Goal: Task Accomplishment & Management: Manage account settings

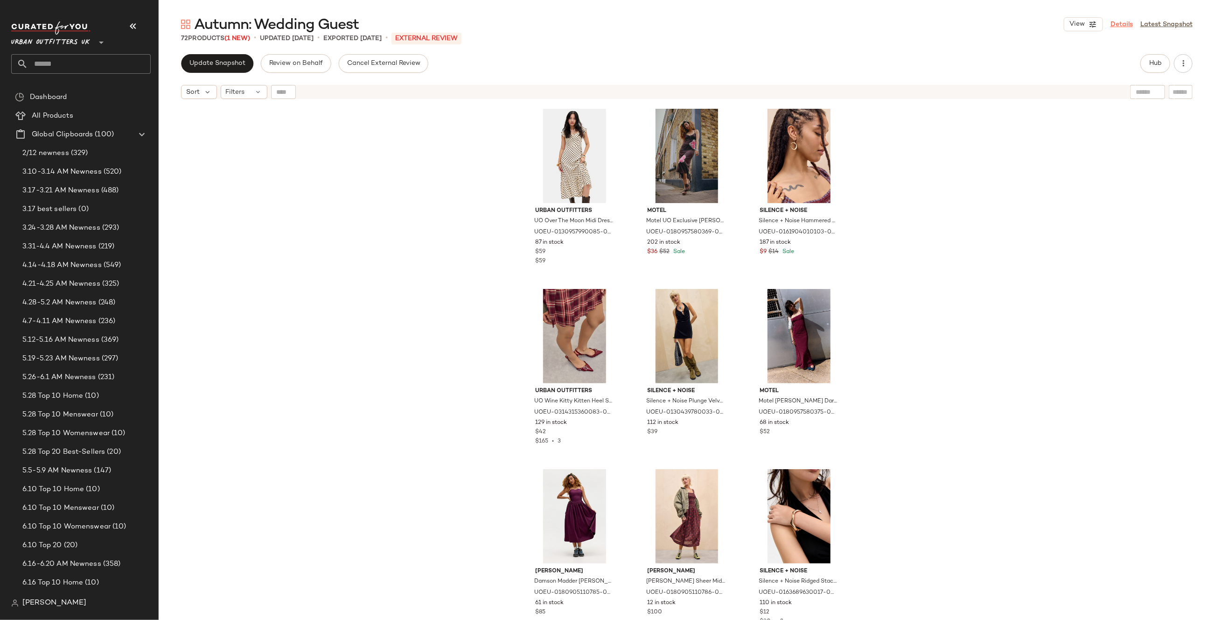
click at [1122, 23] on link "Details" at bounding box center [1121, 25] width 22 height 10
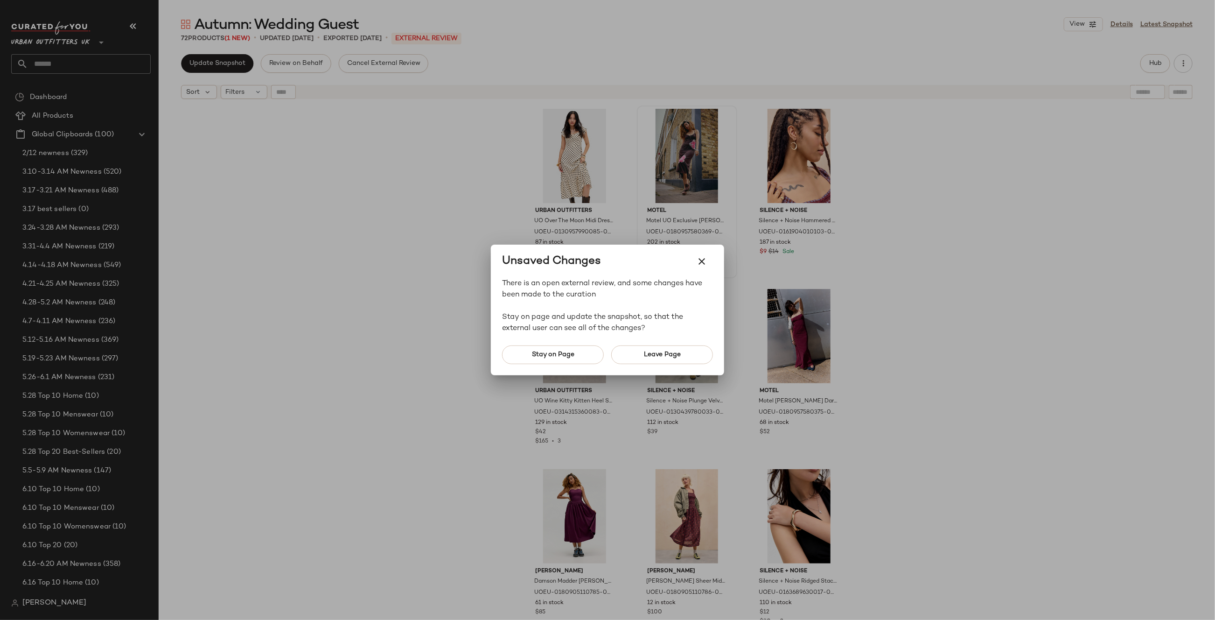
click at [696, 258] on icon "button" at bounding box center [701, 261] width 11 height 11
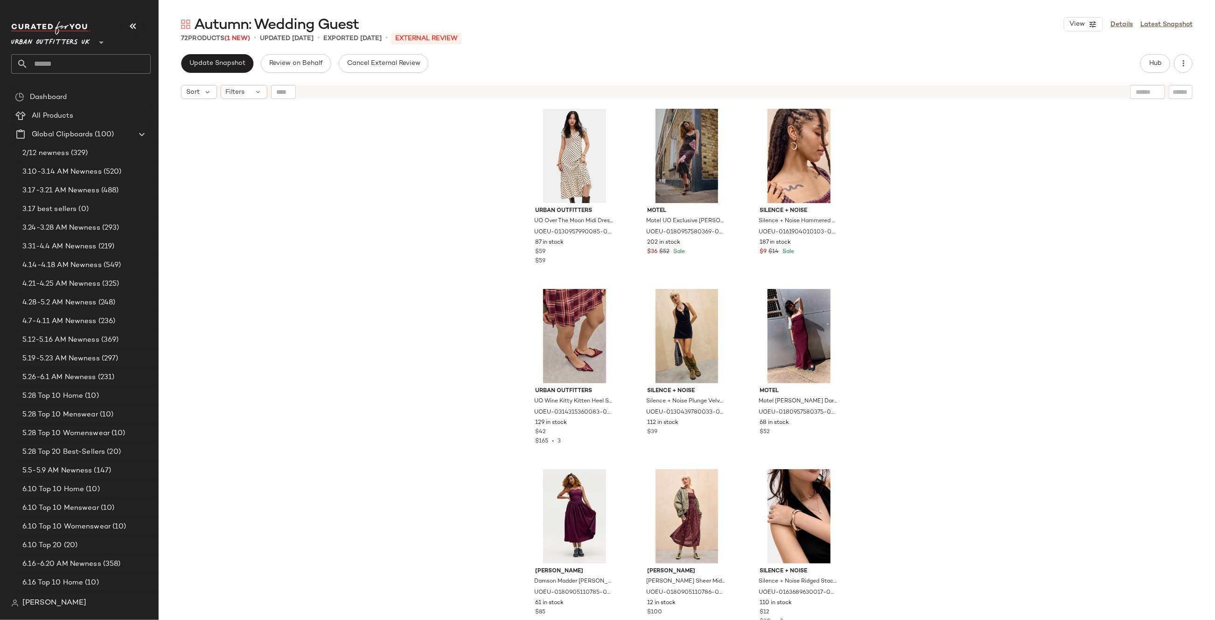
click at [955, 113] on div "Urban Outfitters UO Over The Moon Midi Dress - Cream XL at Urban Outfitters UOE…" at bounding box center [687, 373] width 1056 height 539
click at [1127, 18] on div "View Details Latest Snapshot" at bounding box center [1128, 24] width 129 height 14
click at [1124, 23] on link "Details" at bounding box center [1121, 25] width 22 height 10
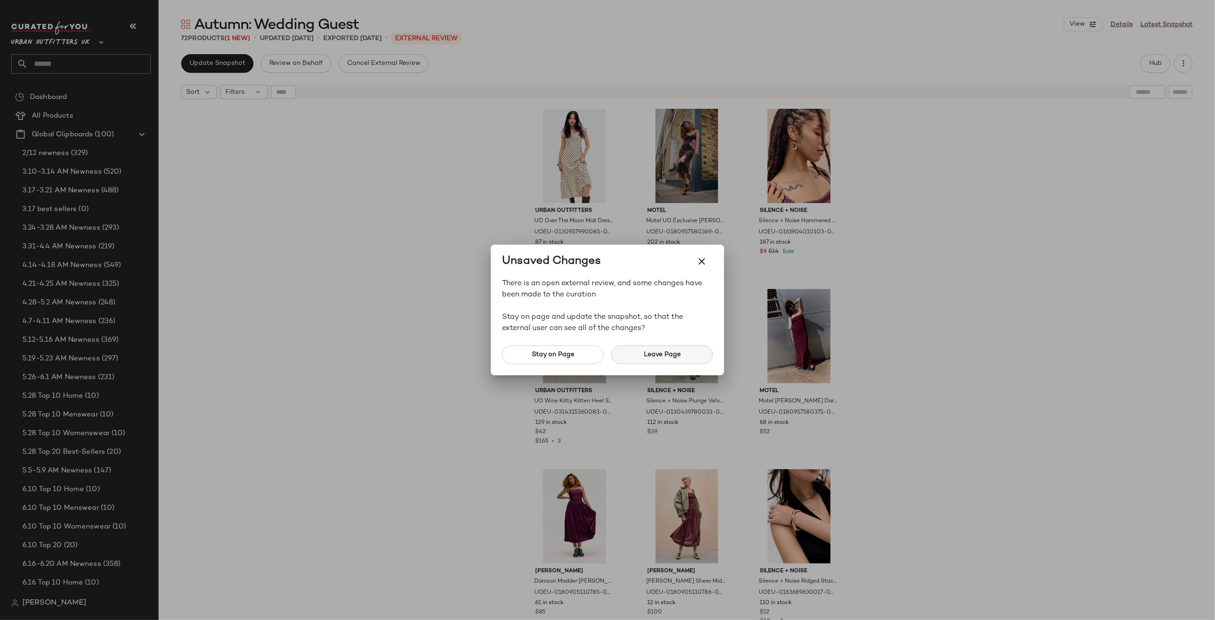
click at [664, 361] on button "Leave Page" at bounding box center [662, 354] width 102 height 19
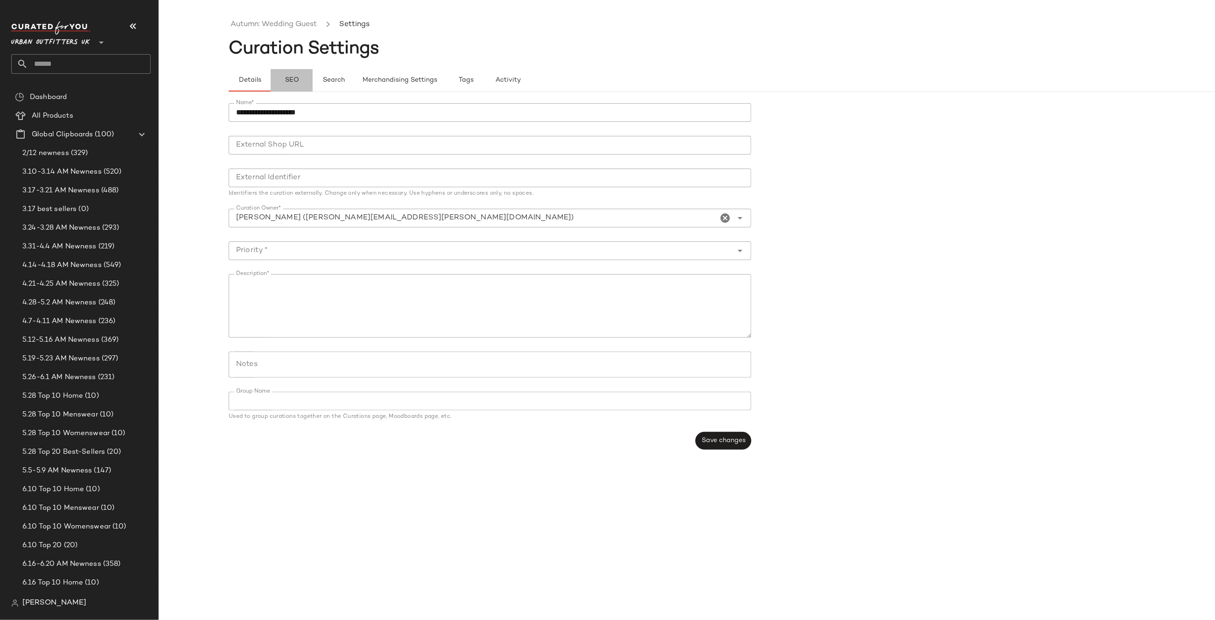
click at [284, 78] on span "SEO" at bounding box center [291, 80] width 14 height 7
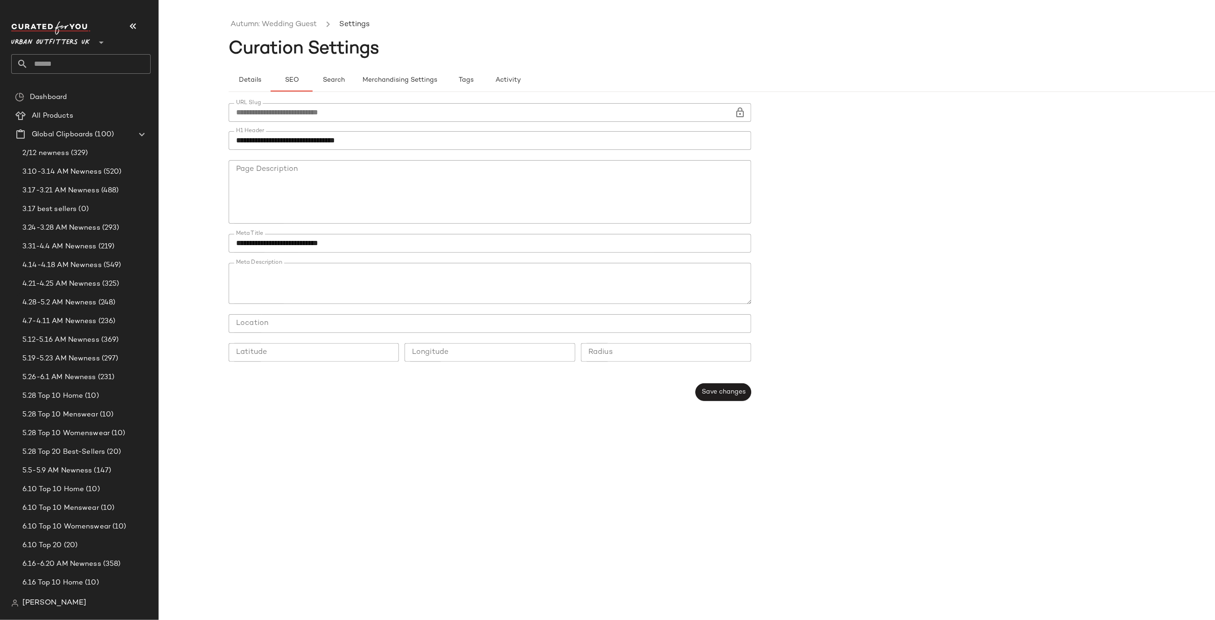
click at [740, 110] on icon at bounding box center [739, 112] width 11 height 11
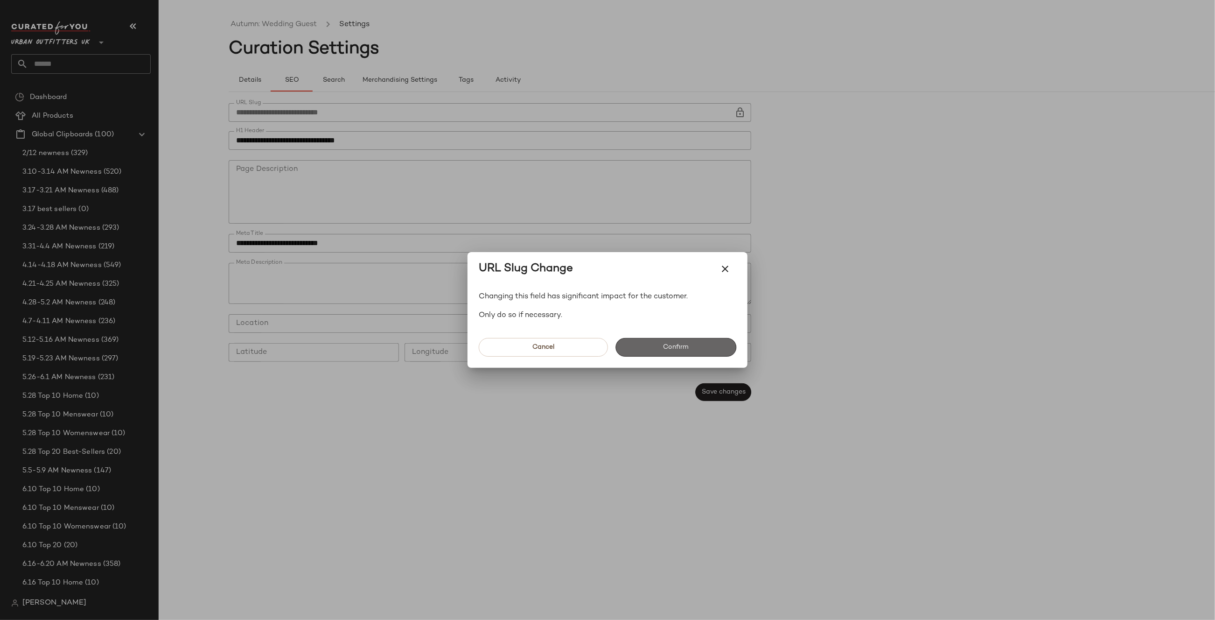
click at [690, 354] on button "Confirm" at bounding box center [675, 347] width 121 height 19
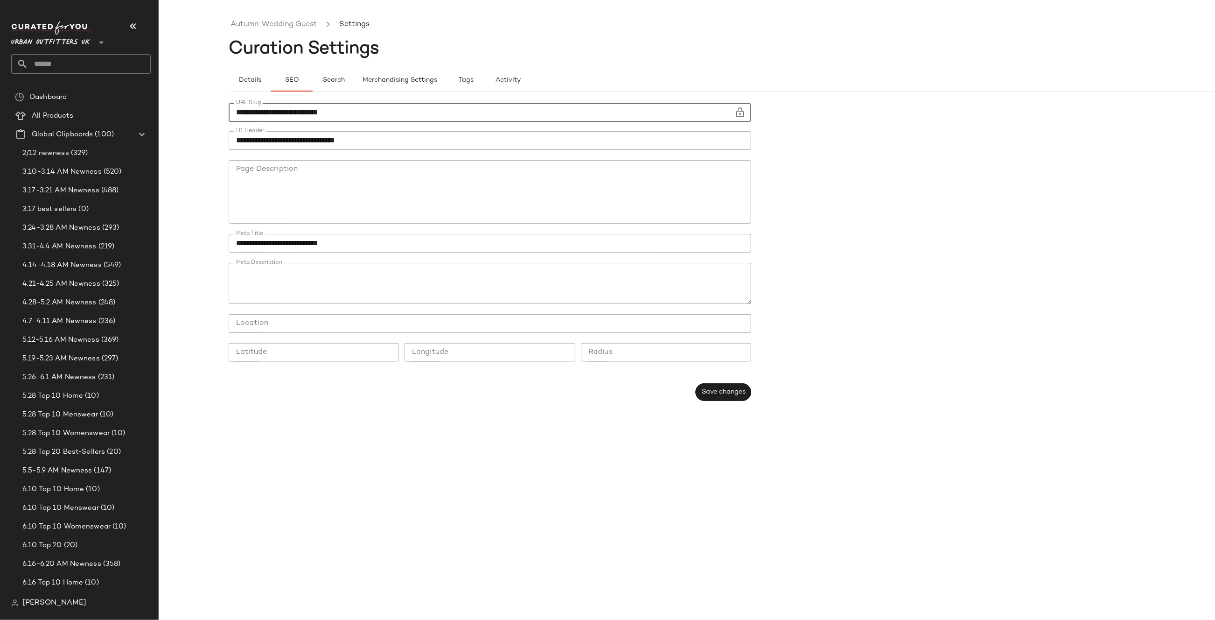
click at [400, 120] on input "**********" at bounding box center [482, 112] width 506 height 19
paste input "text"
type input "**********"
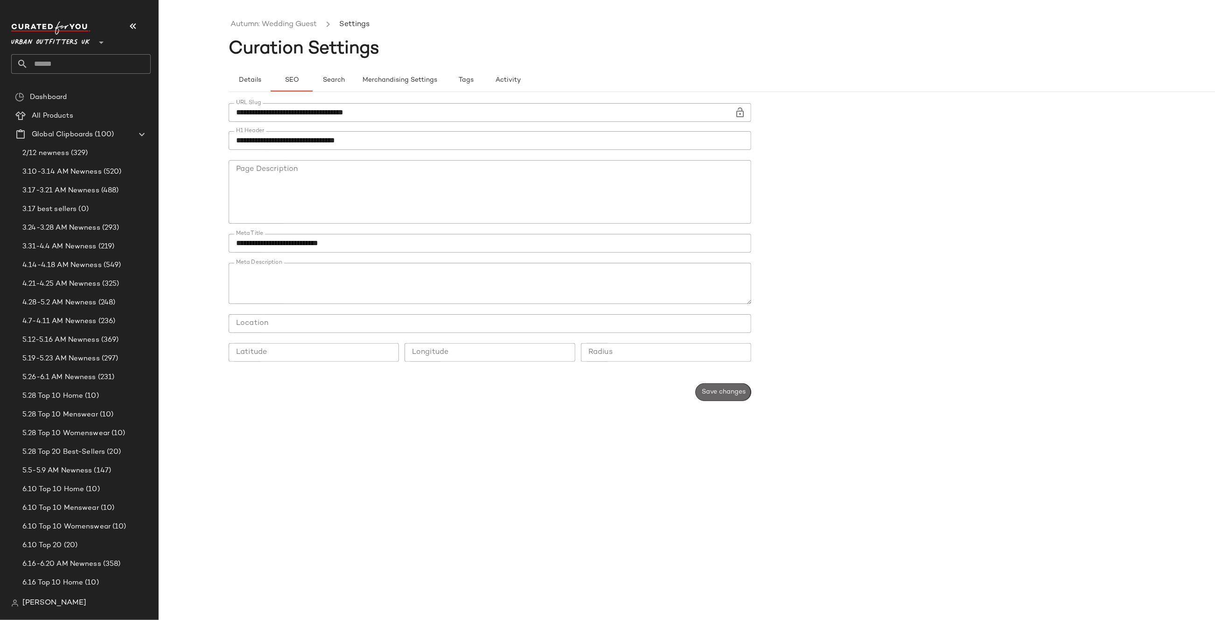
click at [719, 391] on span "Save changes" at bounding box center [723, 391] width 44 height 7
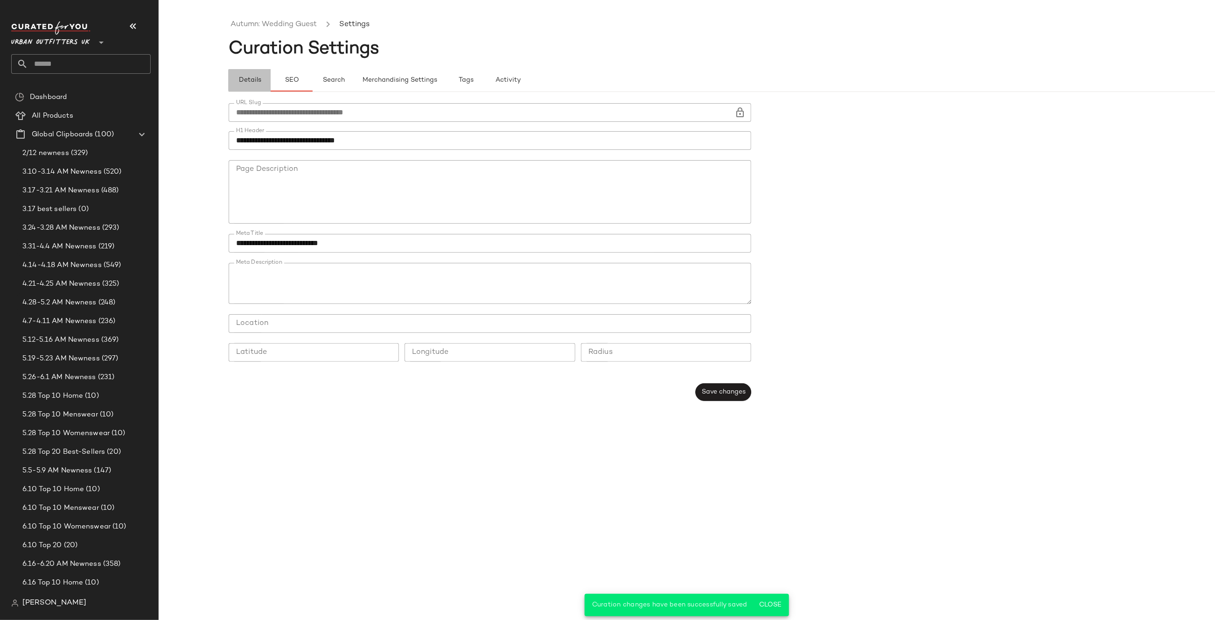
click at [258, 77] on span "Details" at bounding box center [249, 80] width 23 height 7
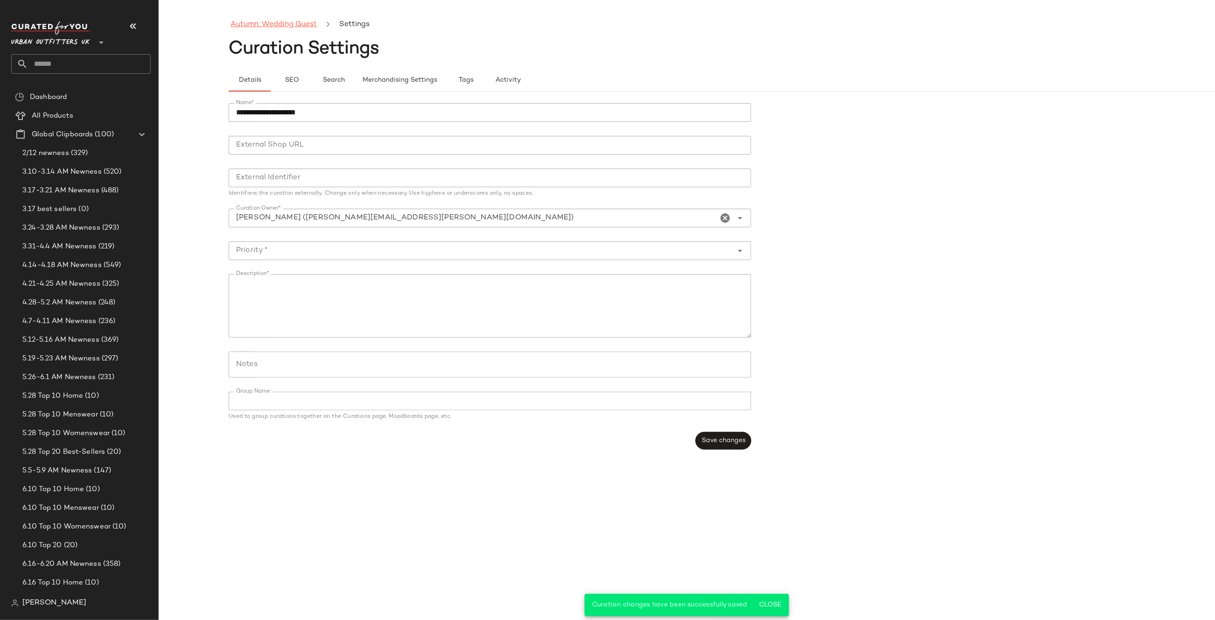
click at [286, 26] on link "Autumn: Wedding Guest" at bounding box center [273, 25] width 86 height 12
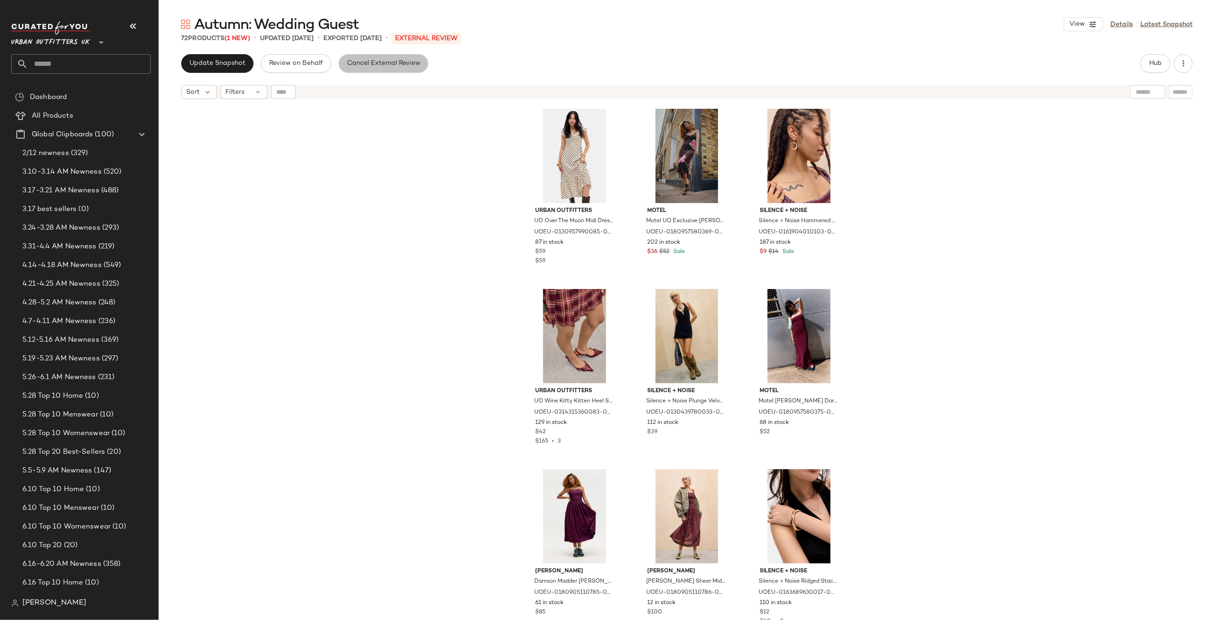
click at [368, 61] on span "Cancel External Review" at bounding box center [384, 63] width 74 height 7
click at [272, 63] on span "Export" at bounding box center [274, 63] width 22 height 7
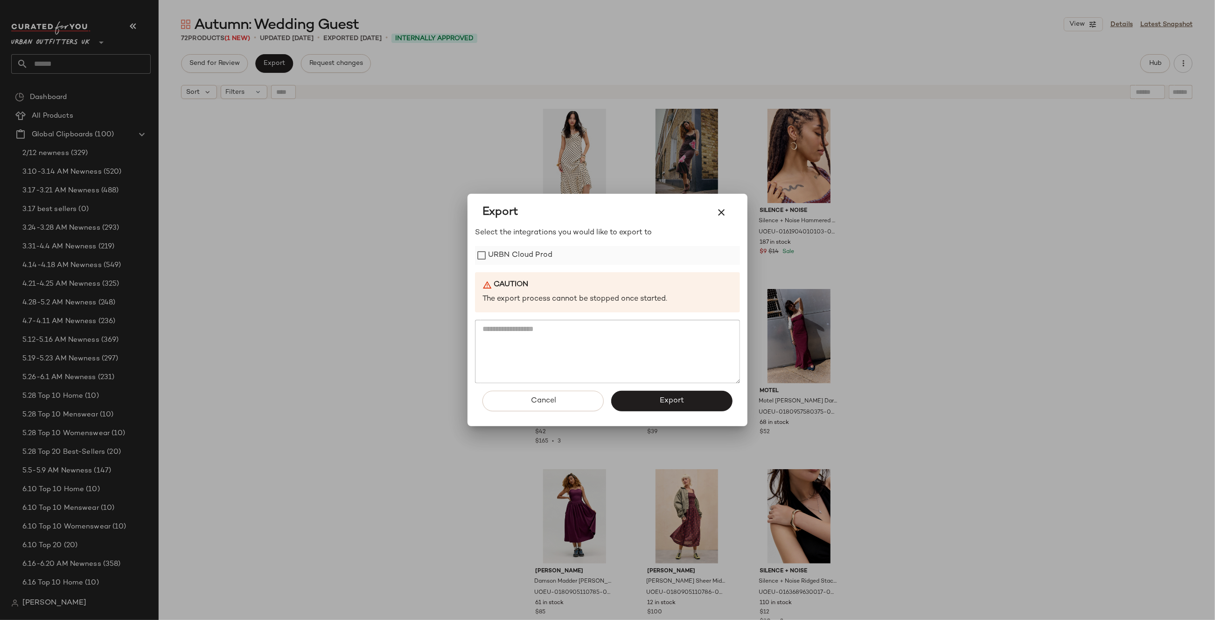
click at [522, 258] on label "URBN Cloud Prod" at bounding box center [520, 255] width 64 height 19
click at [651, 397] on button "Export" at bounding box center [671, 400] width 121 height 21
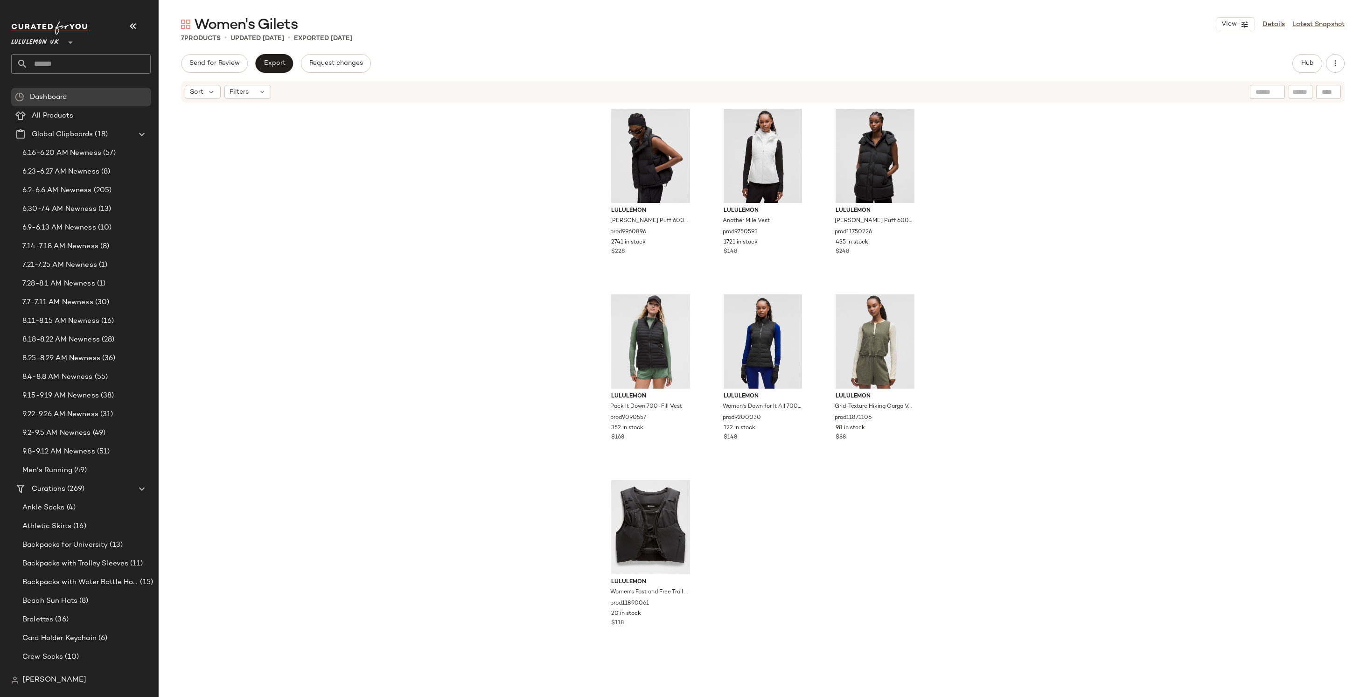
click at [41, 42] on span "Lululemon UK" at bounding box center [35, 40] width 48 height 17
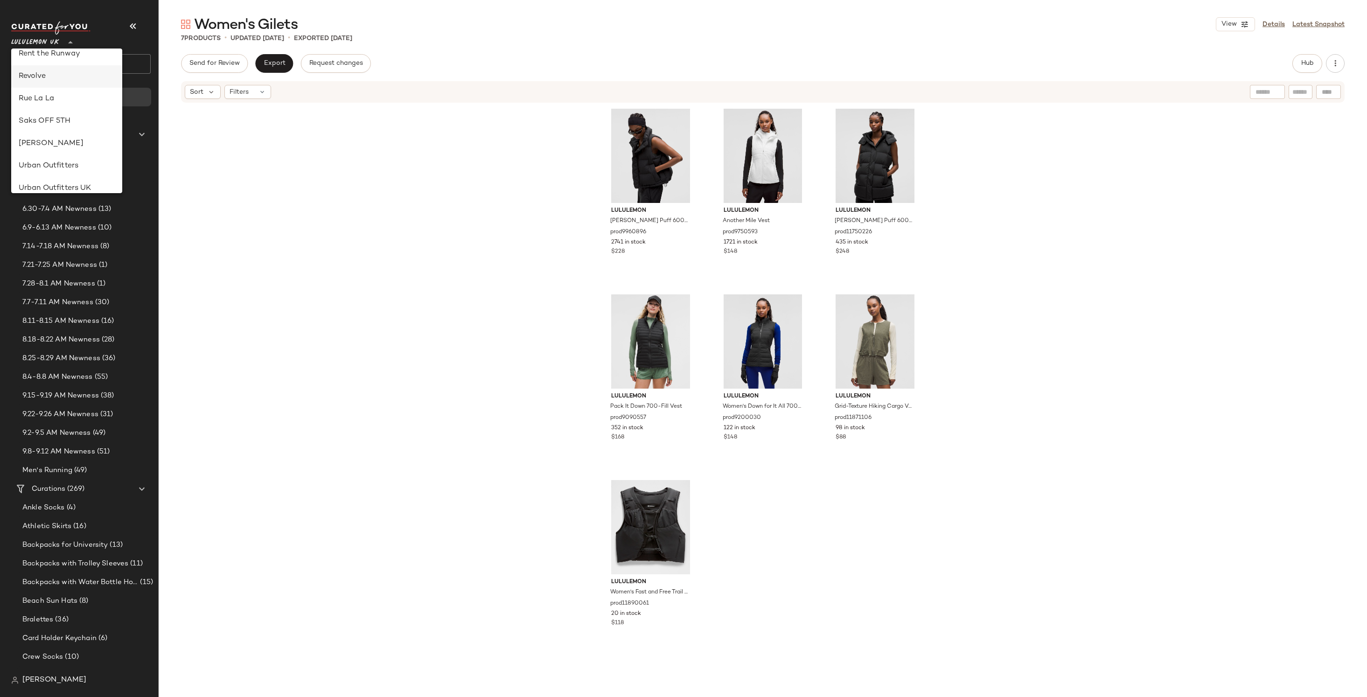
scroll to position [512, 0]
click at [44, 90] on div "Urban Outfitters" at bounding box center [67, 89] width 96 height 11
type input "**"
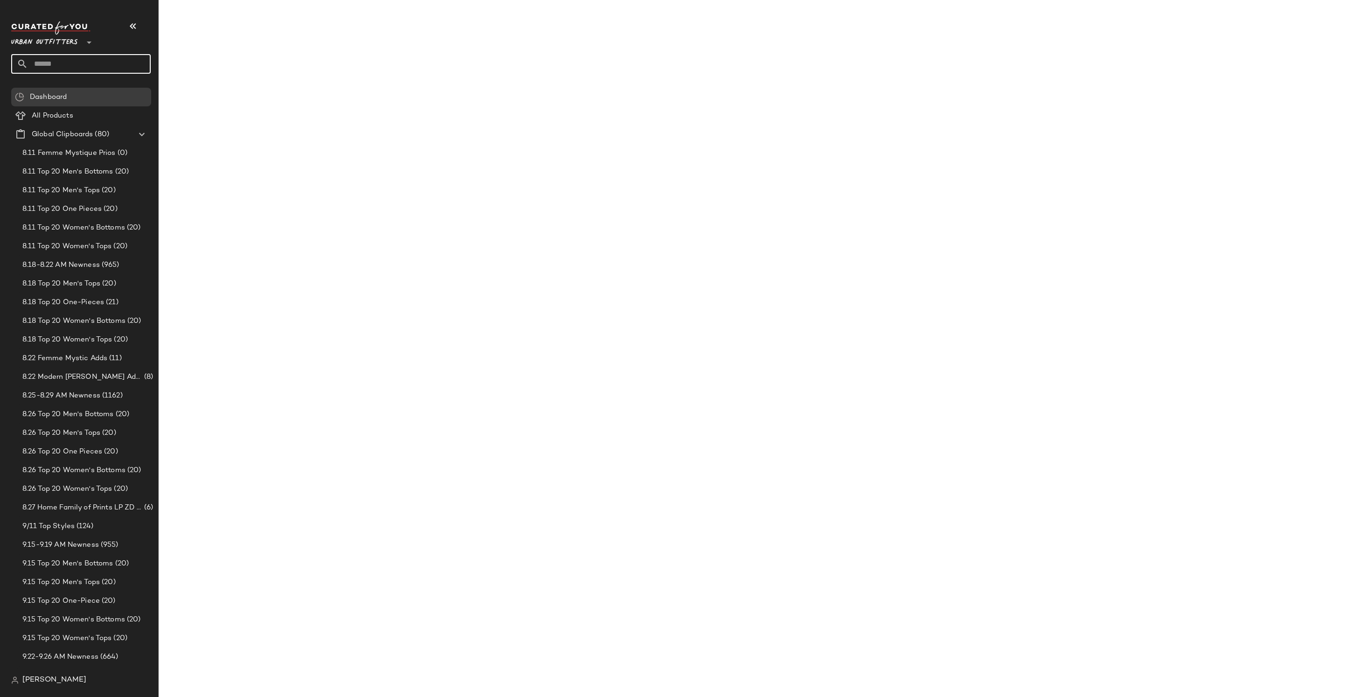
click at [87, 59] on input "text" at bounding box center [89, 64] width 123 height 20
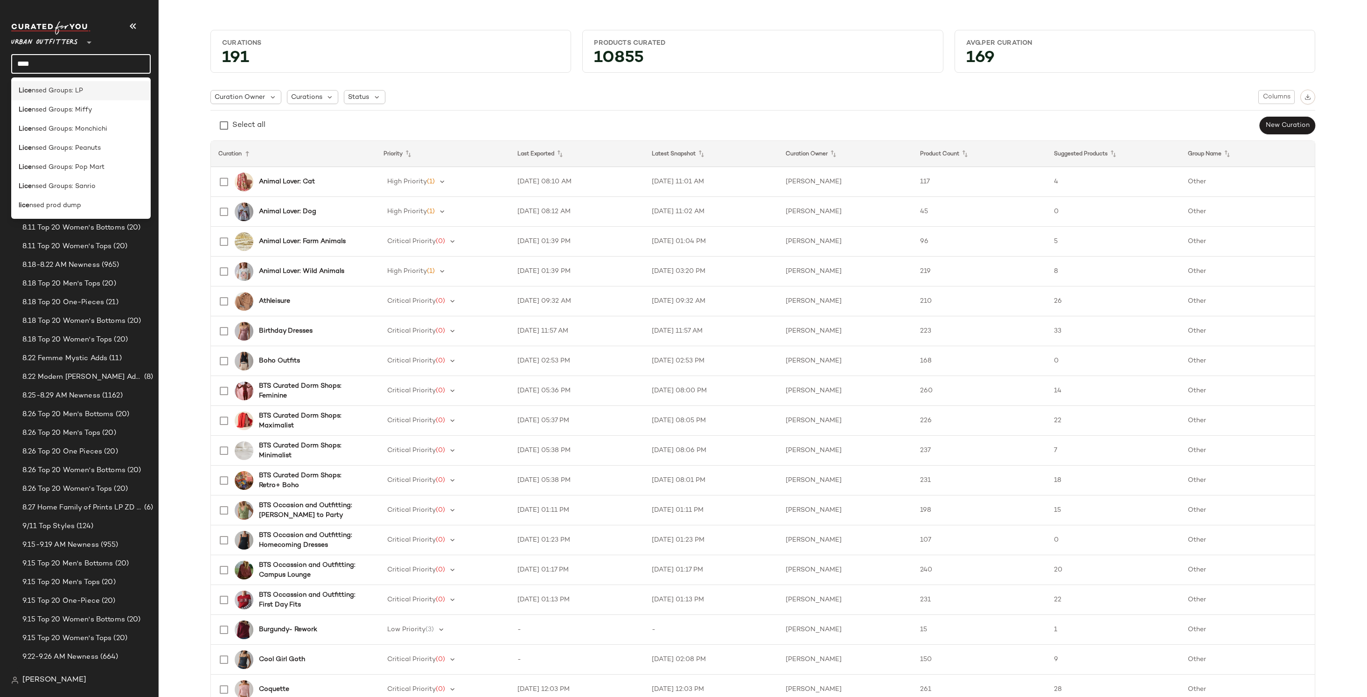
type input "****"
click at [69, 88] on span "nsed Groups: LP" at bounding box center [57, 91] width 51 height 10
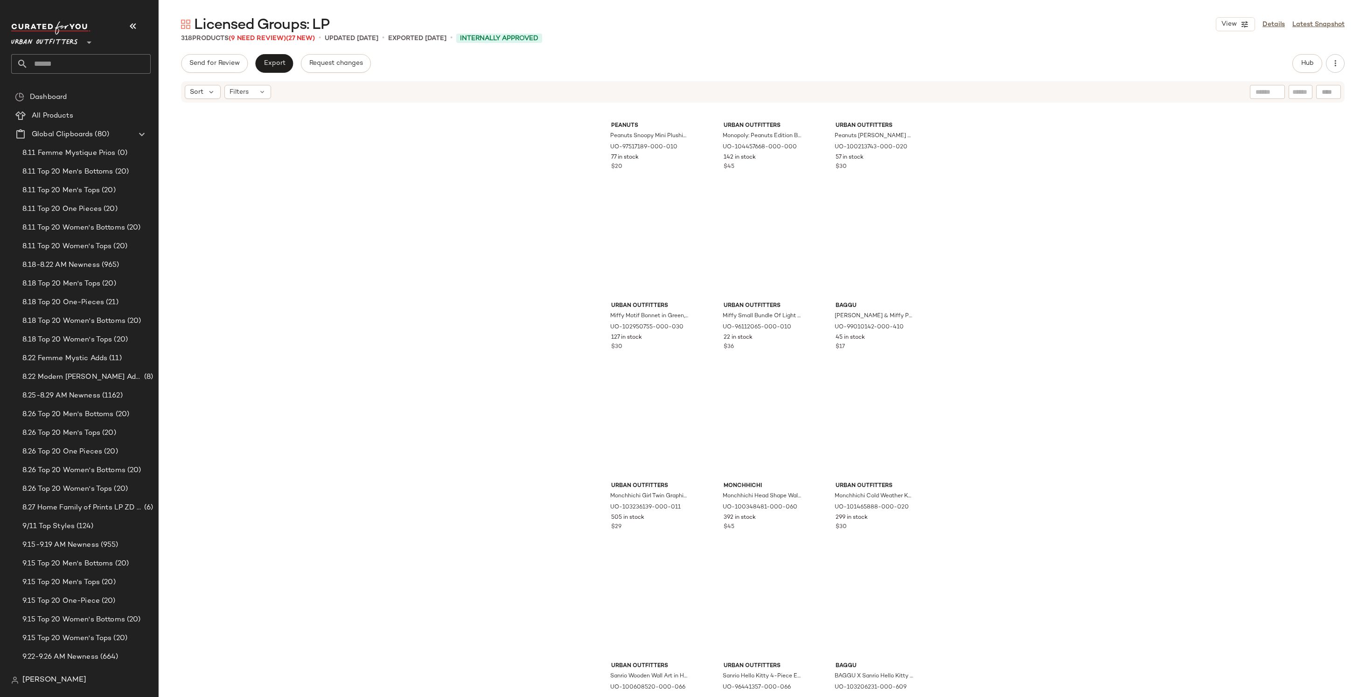
scroll to position [87, 0]
